Goal: Information Seeking & Learning: Learn about a topic

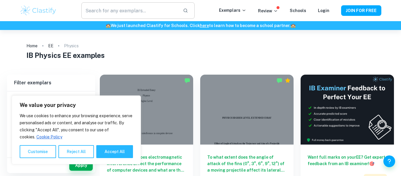
click at [148, 10] on input "text" at bounding box center [129, 10] width 97 height 16
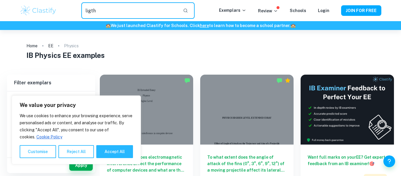
type input "ligth"
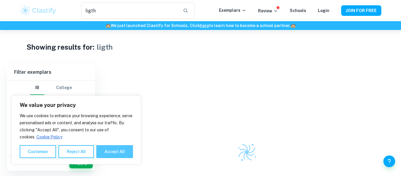
click at [124, 153] on button "Accept All" at bounding box center [114, 151] width 37 height 13
checkbox input "true"
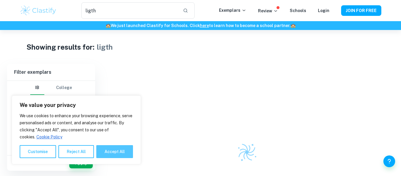
checkbox input "true"
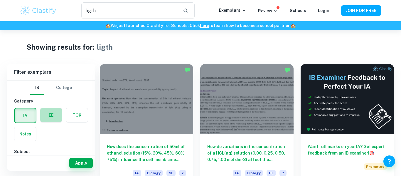
click at [55, 120] on label "button" at bounding box center [51, 115] width 22 height 14
click at [0, 0] on input "radio" at bounding box center [0, 0] width 0 height 0
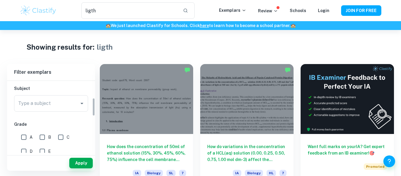
scroll to position [69, 0]
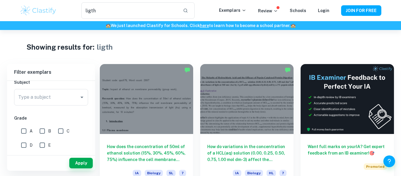
click at [25, 130] on input "A" at bounding box center [24, 131] width 12 height 12
checkbox input "true"
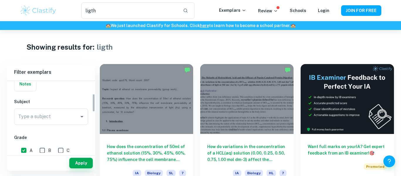
scroll to position [53, 0]
click at [28, 117] on input "Type a subject" at bounding box center [47, 113] width 60 height 11
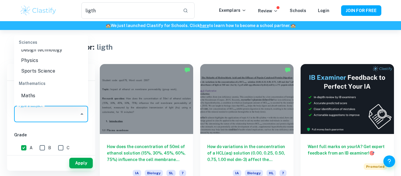
scroll to position [708, 0]
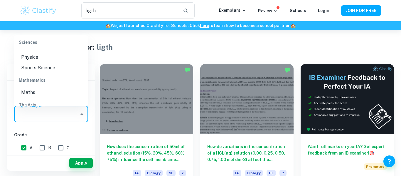
click at [36, 59] on li "Physics" at bounding box center [51, 57] width 74 height 11
type input "Physics"
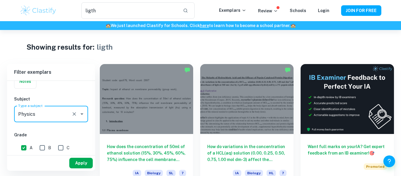
click at [83, 162] on button "Apply" at bounding box center [80, 163] width 23 height 11
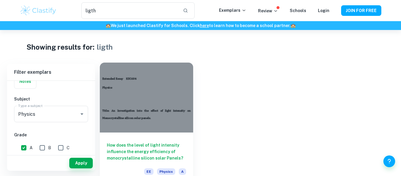
click at [179, 115] on div at bounding box center [146, 98] width 93 height 70
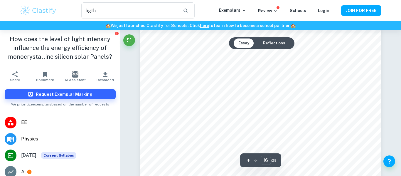
scroll to position [5331, 0]
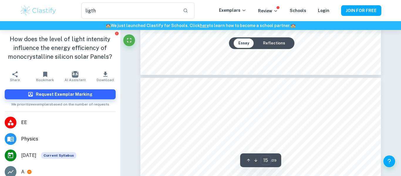
type input "16"
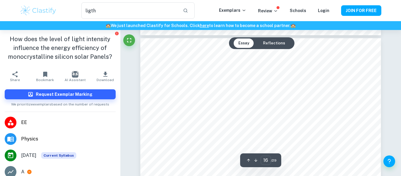
scroll to position [5300, 0]
